Goal: Transaction & Acquisition: Purchase product/service

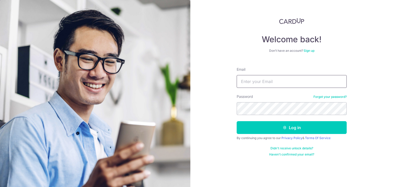
click at [278, 78] on input "Email" at bounding box center [292, 81] width 110 height 13
click at [286, 77] on input "Email" at bounding box center [292, 81] width 110 height 13
paste input "meiling@beliftsg.com"
click at [287, 80] on input "Email" at bounding box center [292, 81] width 110 height 13
type input "meiling@beliftsg.com"
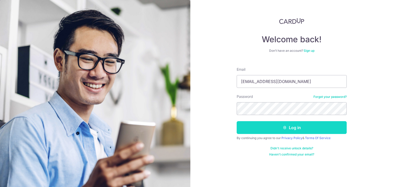
click at [290, 131] on button "Log in" at bounding box center [292, 127] width 110 height 13
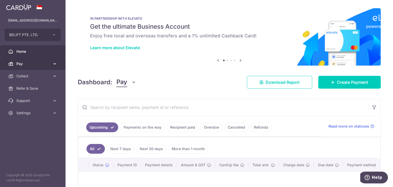
click at [26, 67] on link "Pay" at bounding box center [33, 64] width 66 height 12
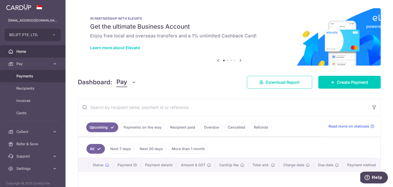
click at [38, 77] on span "Payments" at bounding box center [33, 75] width 34 height 5
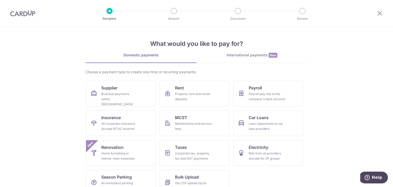
click at [241, 56] on div "International payments New" at bounding box center [252, 54] width 111 height 5
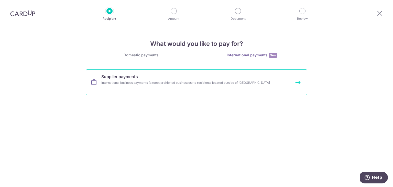
click at [220, 83] on div "International business payments (except prohibited businesses) to recipients lo…" at bounding box center [189, 82] width 177 height 5
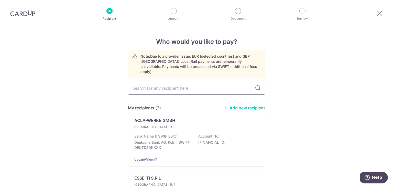
drag, startPoint x: 0, startPoint y: 0, endPoint x: 220, endPoint y: 83, distance: 235.3
click at [220, 83] on input "text" at bounding box center [196, 88] width 137 height 13
type input "suzhou"
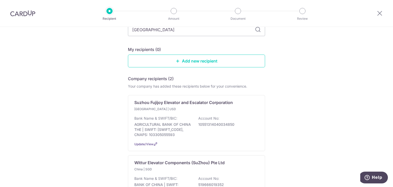
scroll to position [77, 0]
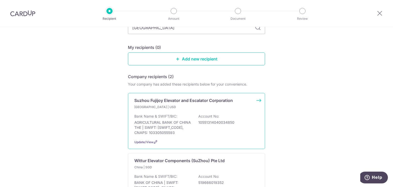
click at [205, 104] on div "China | USD" at bounding box center [196, 106] width 124 height 5
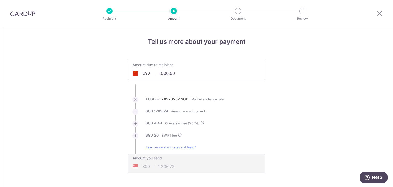
click at [192, 67] on div "Amount due to recipient USD 1,000.00 1000" at bounding box center [167, 67] width 79 height 12
click at [192, 69] on input "1,000.00" at bounding box center [167, 73] width 79 height 12
type input "1,000.00"
type input "1,306.64"
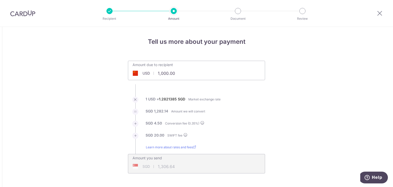
click at [180, 70] on input "1,000.00" at bounding box center [167, 73] width 79 height 12
type input "83,126.00"
type input "106,972.10"
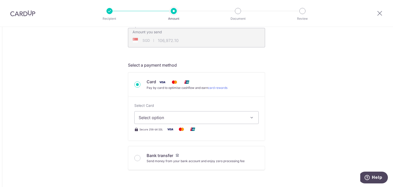
scroll to position [179, 0]
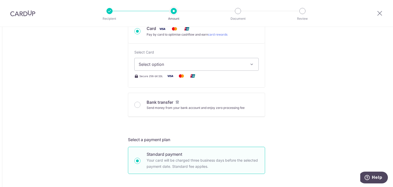
click at [141, 103] on div "Bank transfer Send money from your bank account and enjoy zero processing fee" at bounding box center [196, 104] width 124 height 11
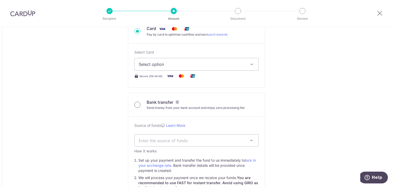
click at [137, 105] on input "Bank transfer Send money from your bank account and enjoy zero processing fee" at bounding box center [137, 105] width 6 height 6
radio input "true"
type input "83,126.00"
type input "106,800.92"
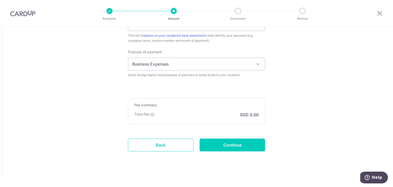
scroll to position [396, 0]
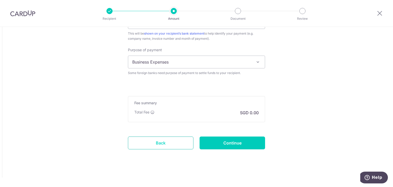
click at [165, 138] on link "Back" at bounding box center [161, 142] width 66 height 13
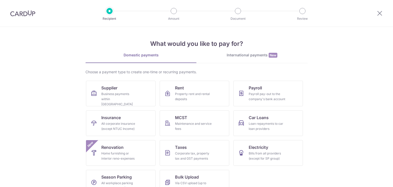
click at [272, 51] on div "What would you like to pay for? Domestic payments International payments New Ch…" at bounding box center [196, 113] width 222 height 173
click at [269, 56] on span "New" at bounding box center [273, 55] width 9 height 5
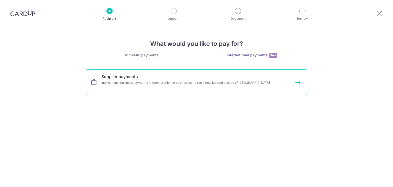
click at [229, 79] on link "Supplier payments International business payments (except prohibited businesses…" at bounding box center [196, 82] width 221 height 26
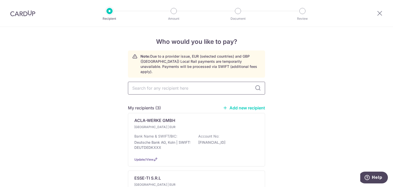
click at [195, 84] on input "text" at bounding box center [196, 88] width 137 height 13
type input "[GEOGRAPHIC_DATA]"
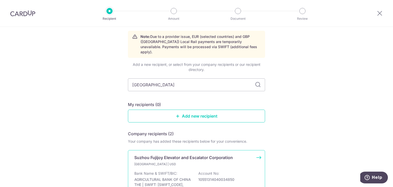
scroll to position [51, 0]
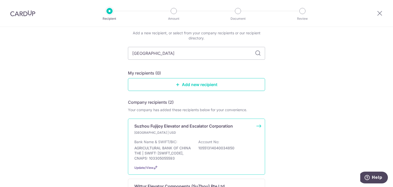
click at [225, 146] on div "Bank Name & SWIFT/BIC: AGRICULTURAL BANK OF CHINA THE | SWIFT: [SWIFT_CODE], CN…" at bounding box center [196, 149] width 124 height 21
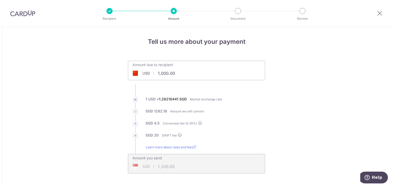
click at [194, 77] on input "1,000.00" at bounding box center [167, 73] width 79 height 12
type input "83,126.00"
type input "106,976.76"
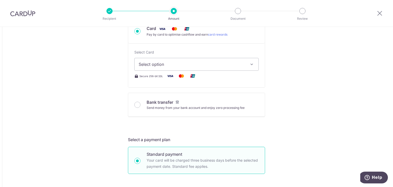
scroll to position [205, 0]
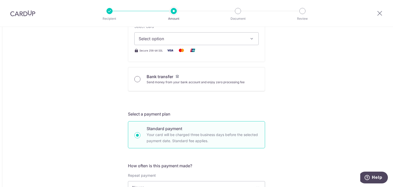
click at [136, 81] on input "Bank transfer Send money from your bank account and enjoy zero processing fee" at bounding box center [137, 79] width 6 height 6
radio input "true"
type input "83,126.00"
type input "106,801.75"
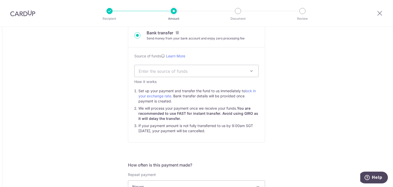
click at [246, 74] on span "Enter the source of funds" at bounding box center [197, 71] width 124 height 12
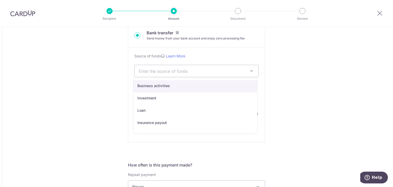
select select "1"
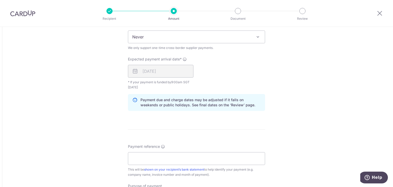
scroll to position [358, 0]
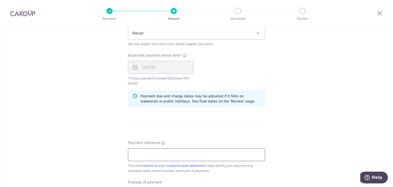
click at [164, 150] on input "Payment reference" at bounding box center [196, 154] width 137 height 13
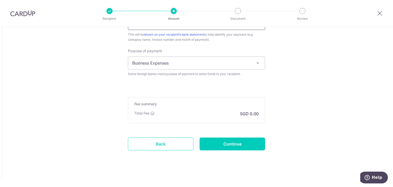
scroll to position [490, 0]
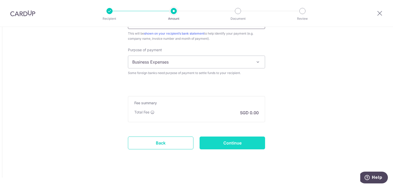
type input "25EL1023 1034 1035 1006 1014"
click at [254, 142] on input "Continue" at bounding box center [233, 142] width 66 height 13
type input "Create Schedule"
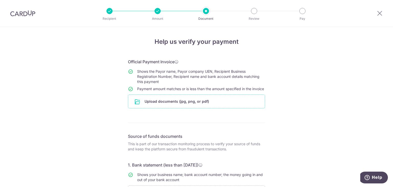
click at [221, 103] on input "file" at bounding box center [196, 101] width 137 height 13
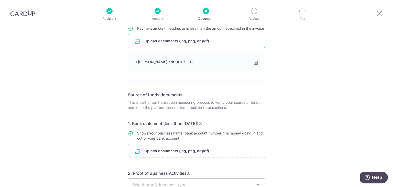
scroll to position [102, 0]
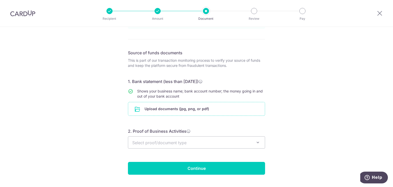
click at [211, 113] on input "file" at bounding box center [196, 108] width 137 height 13
click at [198, 114] on input "file" at bounding box center [196, 108] width 137 height 13
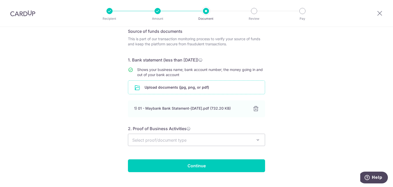
scroll to position [138, 0]
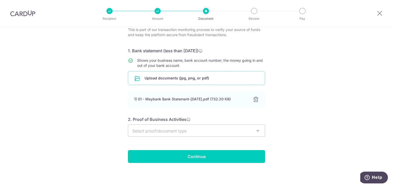
click at [260, 128] on span "Select proof/document type" at bounding box center [196, 131] width 137 height 12
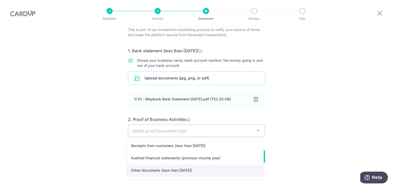
select select "sof_other"
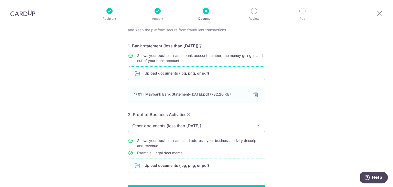
click at [224, 170] on input "file" at bounding box center [196, 165] width 137 height 13
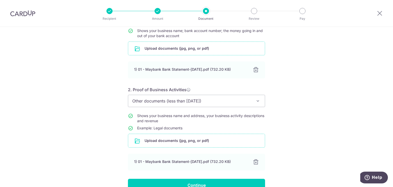
scroll to position [196, 0]
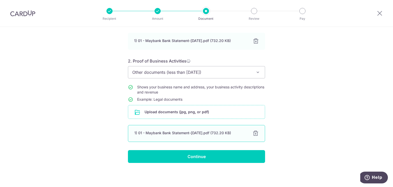
click at [214, 136] on div "1) 01 - Maybank Bank Statement-[DATE].pdf (732.20 KB) 100% Done Download" at bounding box center [196, 133] width 137 height 17
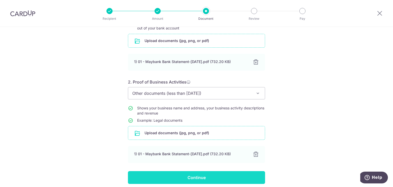
click at [236, 184] on input "Continue" at bounding box center [196, 177] width 137 height 13
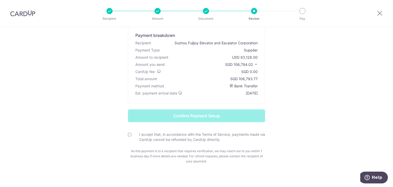
scroll to position [39, 0]
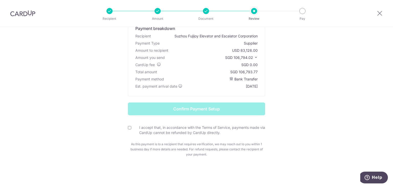
drag, startPoint x: 238, startPoint y: 71, endPoint x: 257, endPoint y: 74, distance: 19.4
click at [257, 74] on div "Total amount SGD 106,793.77" at bounding box center [196, 71] width 124 height 7
copy div "106,793.77"
click at [129, 128] on input "I accept that, in accordance with the Terms of Service, payments made via CardU…" at bounding box center [129, 127] width 3 height 3
checkbox input "true"
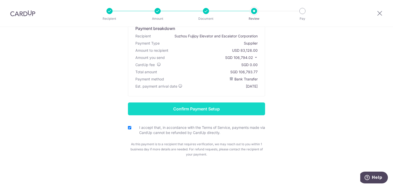
click at [251, 114] on input "Confirm Payment Setup" at bounding box center [196, 108] width 137 height 13
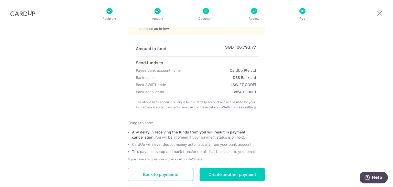
scroll to position [100, 0]
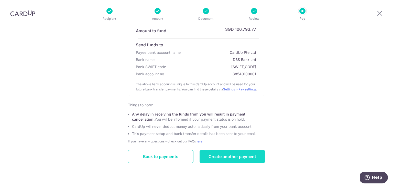
click at [258, 157] on link "Create another payment" at bounding box center [233, 156] width 66 height 13
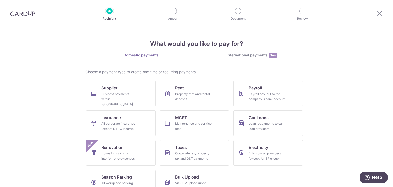
click at [238, 50] on div "What would you like to pay for? Domestic payments International payments New Ch…" at bounding box center [196, 113] width 222 height 173
click at [240, 56] on div "International payments New" at bounding box center [252, 54] width 111 height 5
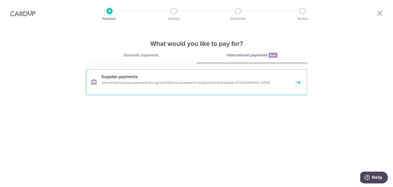
click at [151, 80] on div "International business payments (except prohibited businesses) to recipients lo…" at bounding box center [189, 82] width 177 height 5
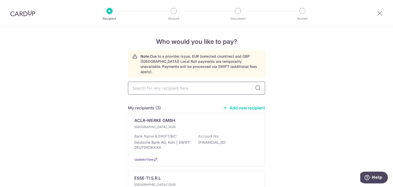
click at [195, 82] on input "text" at bounding box center [196, 88] width 137 height 13
type input "[GEOGRAPHIC_DATA]"
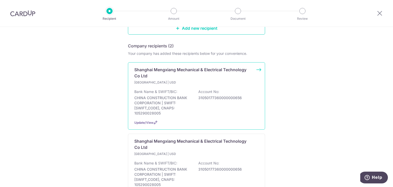
scroll to position [128, 0]
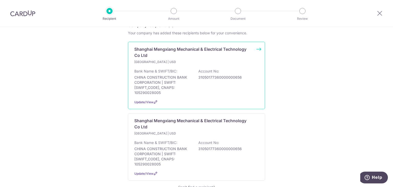
drag, startPoint x: 204, startPoint y: 79, endPoint x: 205, endPoint y: 74, distance: 4.9
click at [203, 77] on div "Bank Name & SWIFT/BIC: CHINA CONSTRUCTION BANK CORPORATION | SWIFT: [SWIFT_CODE…" at bounding box center [196, 82] width 124 height 27
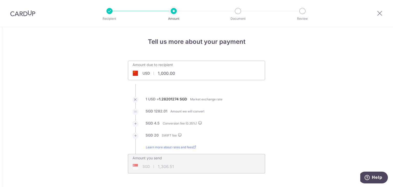
click at [175, 78] on input "1,000.00" at bounding box center [167, 73] width 79 height 12
click at [175, 77] on input "1,000.00" at bounding box center [167, 73] width 79 height 12
type input "10,863.00"
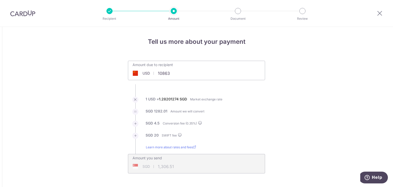
type input "13,994.70"
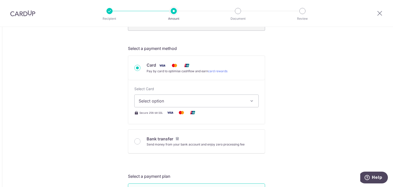
scroll to position [154, 0]
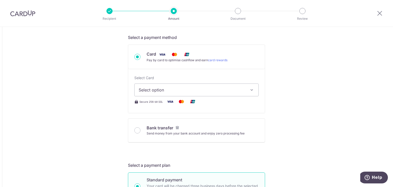
click at [132, 129] on div "Bank transfer Send money from your bank account and enjoy zero processing fee" at bounding box center [196, 131] width 137 height 24
click at [136, 129] on input "Bank transfer Send money from your bank account and enjoy zero processing fee" at bounding box center [137, 130] width 6 height 6
radio input "true"
type input "10,863.00"
type input "13,972.45"
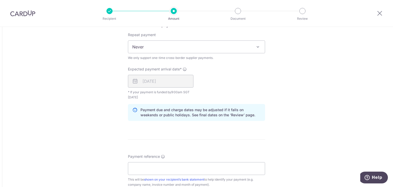
scroll to position [435, 0]
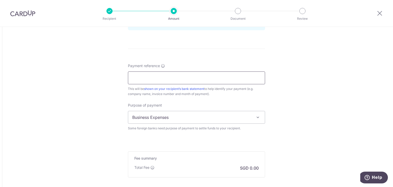
click at [199, 80] on input "Payment reference" at bounding box center [196, 77] width 137 height 13
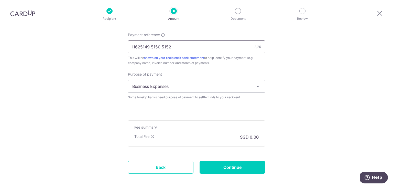
scroll to position [490, 0]
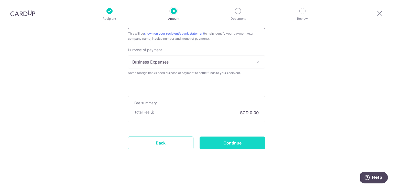
type input "I1625149 5150 5152"
click at [236, 142] on input "Continue" at bounding box center [233, 142] width 66 height 13
type input "Create Schedule"
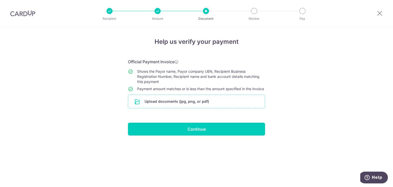
click at [219, 106] on input "file" at bounding box center [196, 101] width 137 height 13
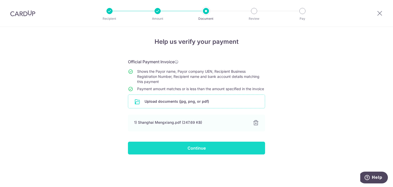
click at [252, 149] on input "Continue" at bounding box center [196, 148] width 137 height 13
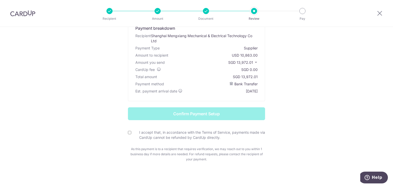
scroll to position [44, 0]
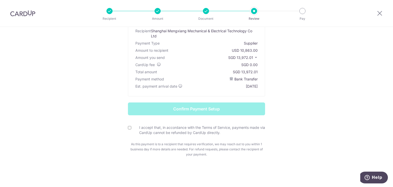
drag, startPoint x: 241, startPoint y: 71, endPoint x: 263, endPoint y: 72, distance: 21.8
click at [263, 72] on div "Payment breakdown Recipient Shanghai Mengxiang Mechanical & Electrical Technolo…" at bounding box center [196, 54] width 137 height 83
copy div "13,972.01"
click at [128, 126] on input "I accept that, in accordance with the Terms of Service, payments made via CardU…" at bounding box center [129, 127] width 3 height 3
checkbox input "true"
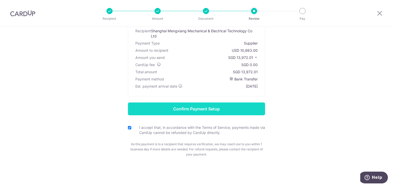
click at [236, 113] on input "Confirm Payment Setup" at bounding box center [196, 108] width 137 height 13
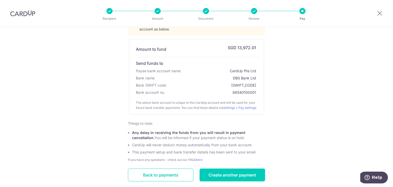
scroll to position [100, 0]
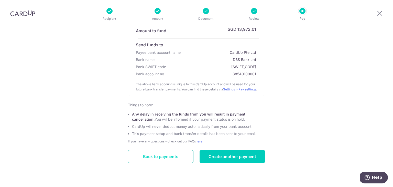
click at [172, 155] on link "Back to payments" at bounding box center [161, 156] width 66 height 13
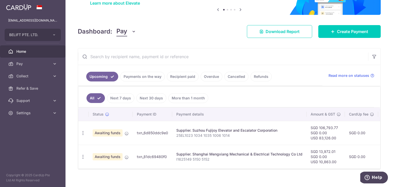
scroll to position [53, 0]
